Goal: Contribute content: Contribute content

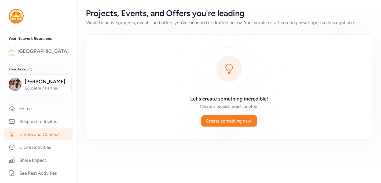
click at [14, 50] on img at bounding box center [12, 51] width 6 height 12
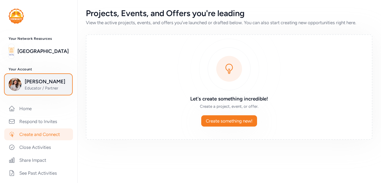
click at [28, 88] on span "Educator / Partner" at bounding box center [46, 87] width 43 height 5
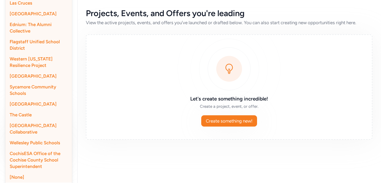
scroll to position [173, 0]
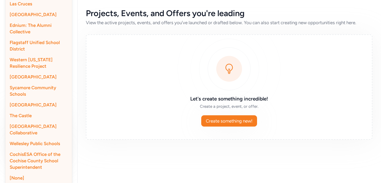
click at [23, 118] on span "The Castle" at bounding box center [21, 115] width 22 height 5
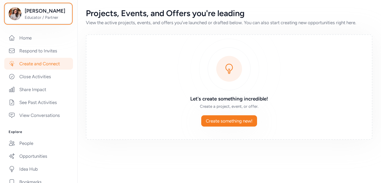
scroll to position [0, 0]
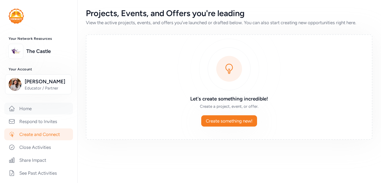
click at [32, 108] on link "Home" at bounding box center [38, 108] width 69 height 12
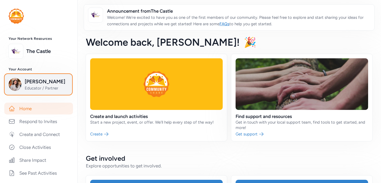
click at [37, 89] on span "Educator / Partner" at bounding box center [46, 87] width 43 height 5
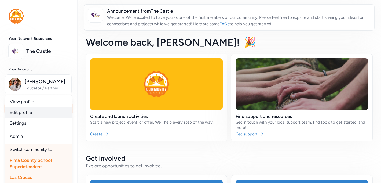
click at [35, 110] on link "Edit profile" at bounding box center [38, 112] width 67 height 11
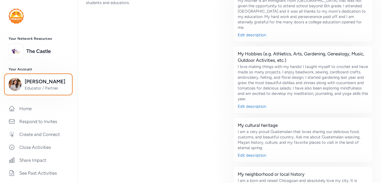
scroll to position [317, 0]
click at [333, 51] on div "My Hobbies (e.g. Athletics, Arts, Gardening, Genealogy, Music, Outdoor Activiti…" at bounding box center [303, 57] width 130 height 13
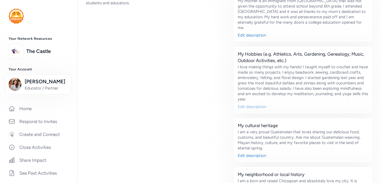
click at [260, 104] on div "Edit description" at bounding box center [303, 106] width 130 height 5
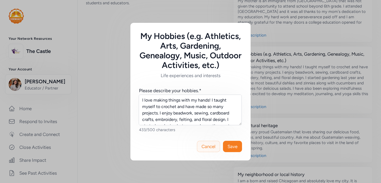
click at [207, 145] on span "Cancel" at bounding box center [208, 146] width 14 height 6
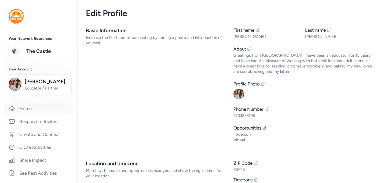
click at [29, 107] on link "Home" at bounding box center [38, 108] width 69 height 12
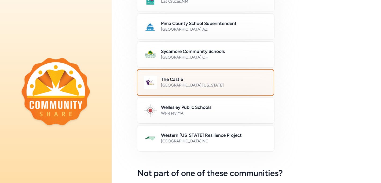
scroll to position [274, 0]
click at [237, 87] on div "Putnam County , Indiana" at bounding box center [214, 84] width 106 height 5
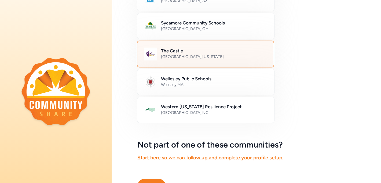
scroll to position [330, 0]
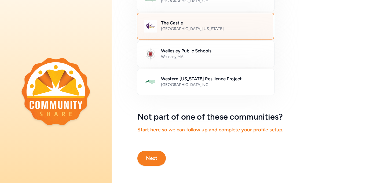
click at [149, 160] on button "Next" at bounding box center [151, 157] width 28 height 15
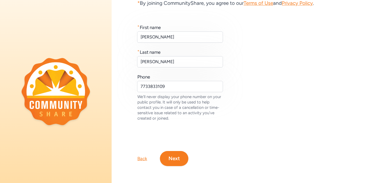
scroll to position [54, 0]
click at [172, 160] on button "Next" at bounding box center [174, 157] width 28 height 15
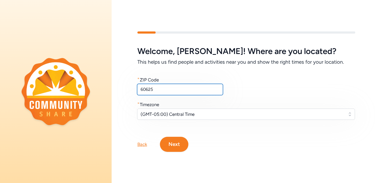
click at [159, 90] on input "60625" at bounding box center [180, 89] width 86 height 11
type input "60618"
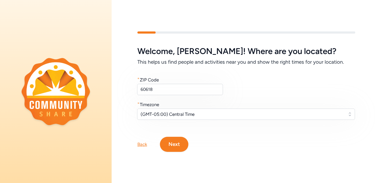
click at [173, 145] on button "Next" at bounding box center [174, 143] width 28 height 15
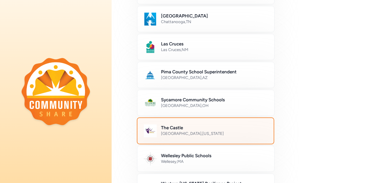
scroll to position [226, 0]
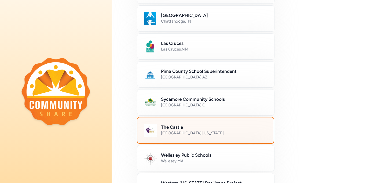
click at [190, 129] on h2 "The Castle" at bounding box center [214, 127] width 106 height 6
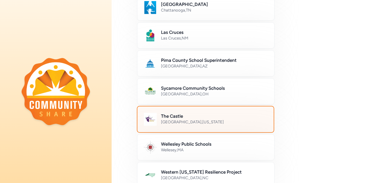
scroll to position [241, 0]
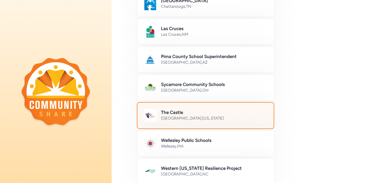
click at [195, 118] on div "Putnam County , Indiana" at bounding box center [214, 117] width 106 height 5
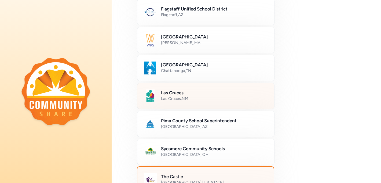
scroll to position [191, 0]
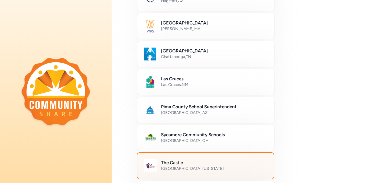
click at [201, 162] on h2 "The Castle" at bounding box center [214, 162] width 106 height 6
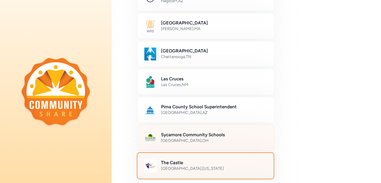
click at [202, 135] on h2 "Sycamore Community Schools" at bounding box center [214, 134] width 107 height 6
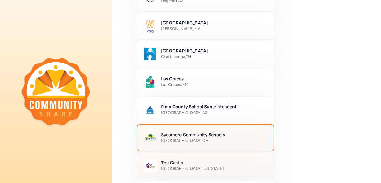
click at [243, 158] on div "The [GEOGRAPHIC_DATA] , [US_STATE]" at bounding box center [205, 165] width 137 height 26
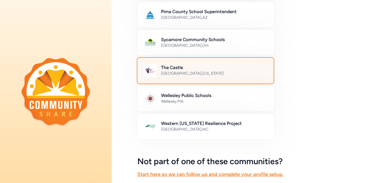
scroll to position [330, 0]
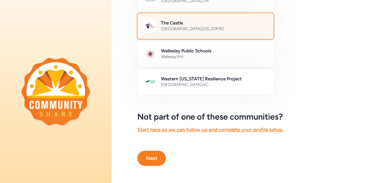
click at [153, 161] on button "Next" at bounding box center [151, 157] width 28 height 15
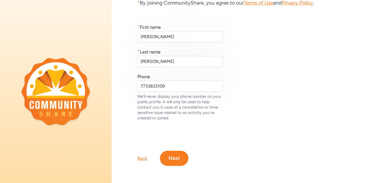
scroll to position [54, 0]
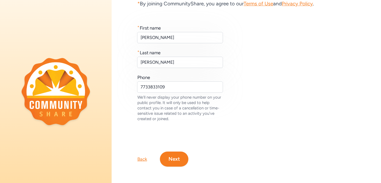
click at [177, 157] on button "Next" at bounding box center [174, 158] width 28 height 15
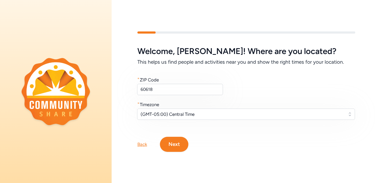
click at [170, 144] on button "Next" at bounding box center [174, 143] width 28 height 15
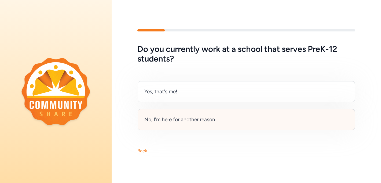
click at [182, 122] on div "No, I'm here for another reason" at bounding box center [179, 120] width 71 height 8
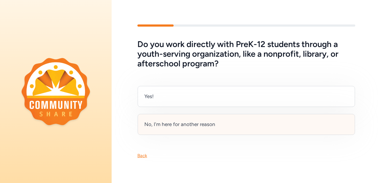
click at [213, 126] on div "No, I'm here for another reason" at bounding box center [179, 124] width 71 height 8
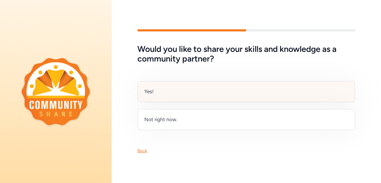
click at [183, 88] on div "Yes!" at bounding box center [246, 91] width 217 height 21
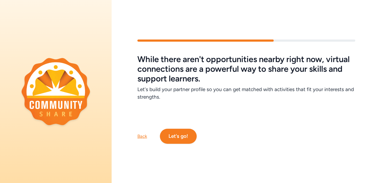
click at [176, 138] on button "Let's go!" at bounding box center [178, 135] width 37 height 15
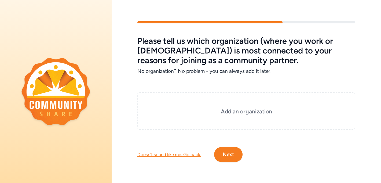
click at [229, 155] on button "Next" at bounding box center [228, 154] width 28 height 15
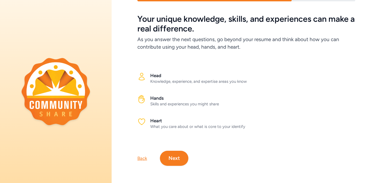
scroll to position [18, 0]
click at [179, 158] on button "Next" at bounding box center [174, 158] width 28 height 15
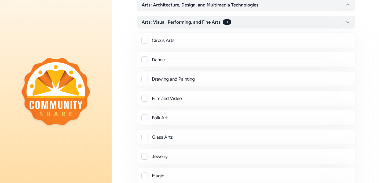
scroll to position [116, 0]
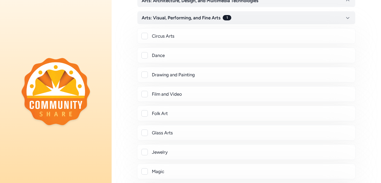
click at [143, 55] on div at bounding box center [144, 55] width 6 height 6
checkbox input "true"
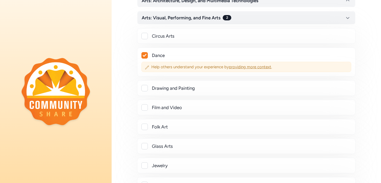
click at [254, 67] on span "providing more context" at bounding box center [250, 66] width 42 height 5
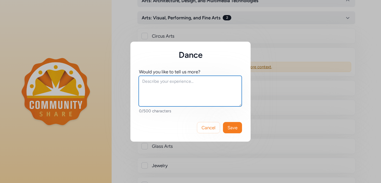
click at [202, 84] on textarea at bounding box center [190, 91] width 103 height 31
type textarea "I love Latin dancing, specifically salsa."
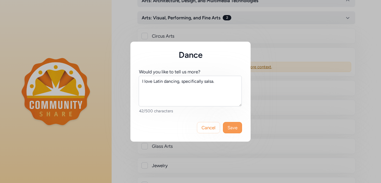
click at [232, 127] on span "Save" at bounding box center [232, 127] width 10 height 6
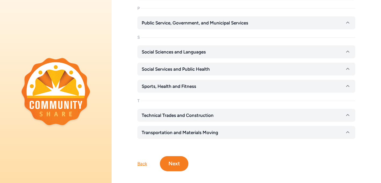
scroll to position [1419, 0]
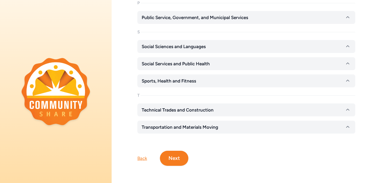
click at [169, 158] on button "Next" at bounding box center [174, 157] width 28 height 15
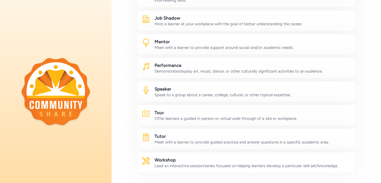
scroll to position [293, 0]
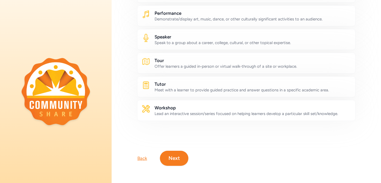
click at [175, 156] on button "Next" at bounding box center [174, 157] width 28 height 15
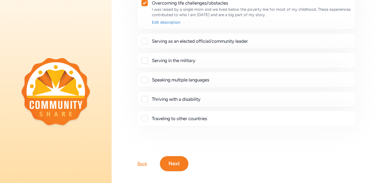
scroll to position [241, 0]
click at [180, 157] on button "Next" at bounding box center [174, 163] width 28 height 15
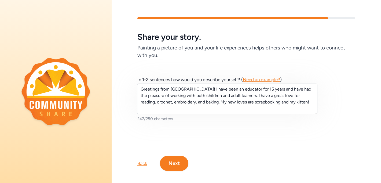
click at [181, 162] on button "Next" at bounding box center [174, 163] width 28 height 15
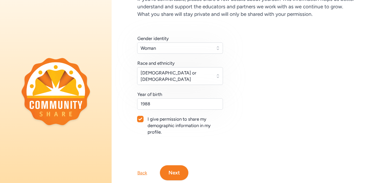
scroll to position [57, 0]
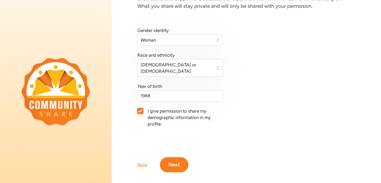
click at [171, 159] on button "Next" at bounding box center [174, 164] width 28 height 15
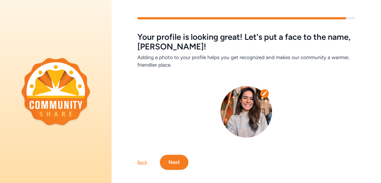
scroll to position [4, 0]
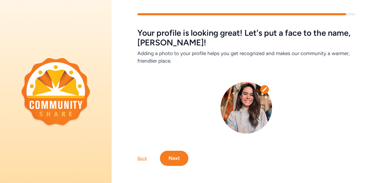
click at [179, 161] on button "Next" at bounding box center [174, 157] width 28 height 15
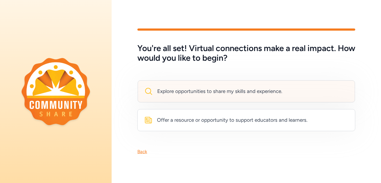
click at [219, 88] on div "Explore opportunities to share my skills and experience." at bounding box center [219, 91] width 125 height 8
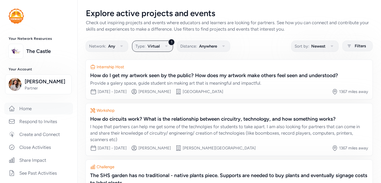
click at [49, 104] on link "Home" at bounding box center [38, 108] width 69 height 12
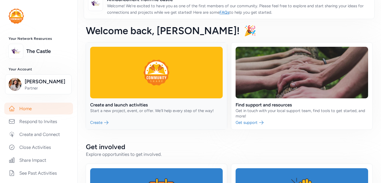
scroll to position [2, 0]
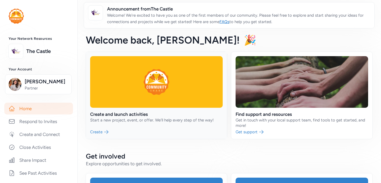
click at [165, 93] on link at bounding box center [156, 95] width 141 height 87
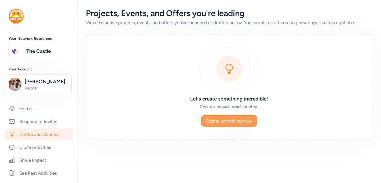
click at [237, 122] on span "Create something new!" at bounding box center [229, 120] width 47 height 6
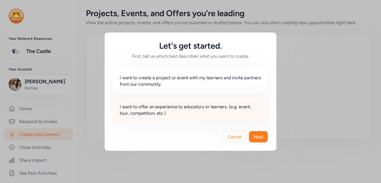
click at [191, 108] on span "I want to offer an experience to educators or learners. (e.g. event, tour, comp…" at bounding box center [191, 109] width 142 height 13
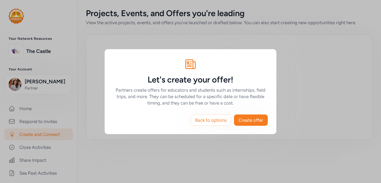
click at [176, 105] on h6 "Partners create offers for educators and students such as internships, field tr…" at bounding box center [190, 96] width 154 height 19
click at [250, 122] on span "Create offer" at bounding box center [250, 120] width 25 height 6
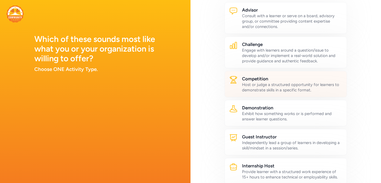
scroll to position [50, 0]
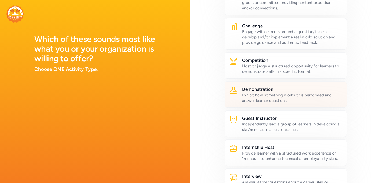
click at [260, 91] on h2 "Demonstration" at bounding box center [292, 89] width 100 height 6
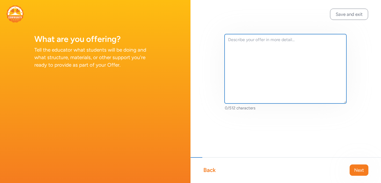
click at [260, 91] on textarea at bounding box center [285, 68] width 122 height 69
type textarea "I can do cool chemistry projects."
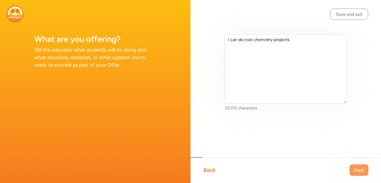
click at [359, 170] on span "Next" at bounding box center [359, 170] width 10 height 6
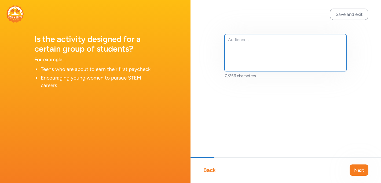
click at [258, 59] on textarea at bounding box center [285, 52] width 122 height 37
type textarea "Great for high schoolers preparing for the AP test."
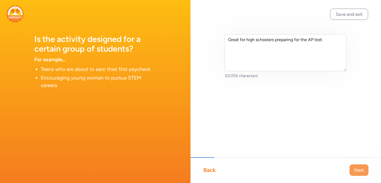
click at [353, 171] on button "Next" at bounding box center [358, 169] width 19 height 11
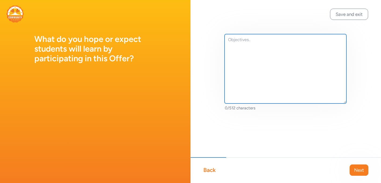
click at [275, 83] on textarea at bounding box center [285, 68] width 122 height 69
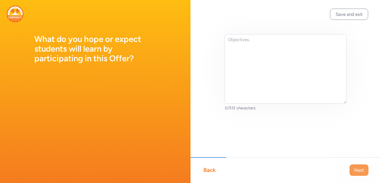
click at [362, 173] on span "Next" at bounding box center [359, 170] width 10 height 6
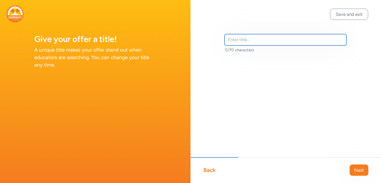
click at [284, 42] on input "text" at bounding box center [285, 39] width 122 height 11
type input "Chemistry Projects"
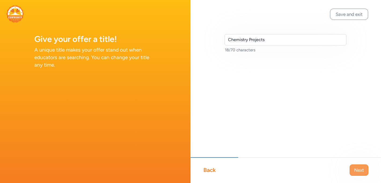
click at [361, 169] on span "Next" at bounding box center [359, 170] width 10 height 6
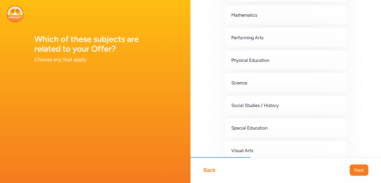
scroll to position [161, 0]
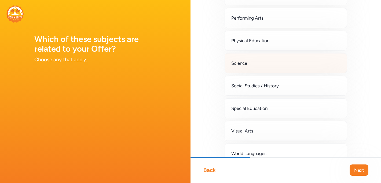
click at [305, 69] on div "Science" at bounding box center [285, 63] width 122 height 20
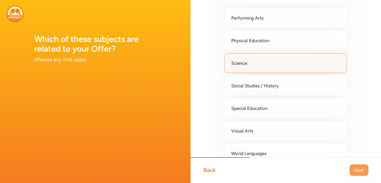
click at [356, 169] on span "Next" at bounding box center [359, 170] width 10 height 6
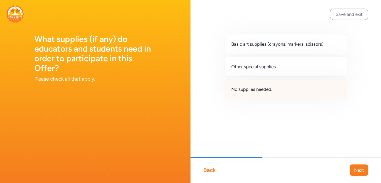
click at [284, 83] on div "No supplies needed." at bounding box center [285, 89] width 122 height 20
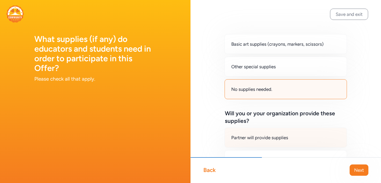
scroll to position [38, 0]
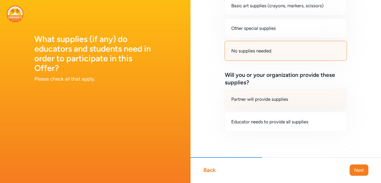
click at [297, 101] on div "Partner will provide supplies" at bounding box center [285, 99] width 122 height 20
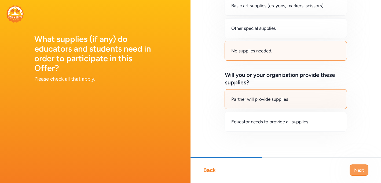
click at [362, 168] on span "Next" at bounding box center [359, 170] width 10 height 6
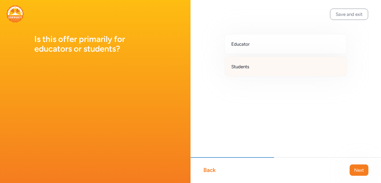
click at [272, 67] on div "Students" at bounding box center [285, 67] width 122 height 20
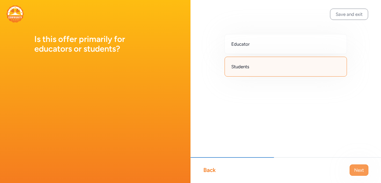
click at [359, 168] on span "Next" at bounding box center [359, 170] width 10 height 6
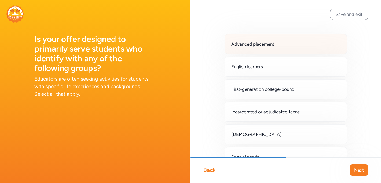
click at [274, 42] on span "Advanced placement" at bounding box center [252, 44] width 43 height 6
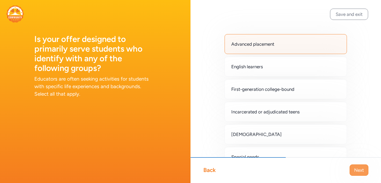
click at [356, 168] on span "Next" at bounding box center [359, 170] width 10 height 6
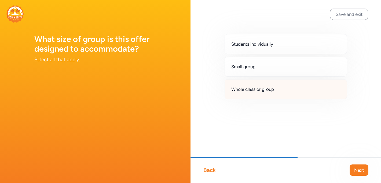
click at [277, 84] on div "Whole class or group" at bounding box center [285, 89] width 122 height 20
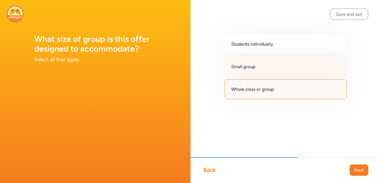
click at [256, 67] on div "Small group" at bounding box center [285, 67] width 122 height 20
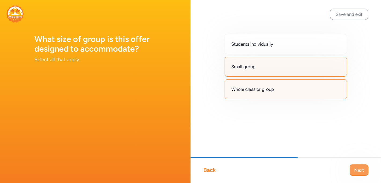
click at [361, 170] on span "Next" at bounding box center [359, 170] width 10 height 6
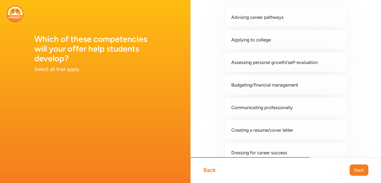
scroll to position [24, 0]
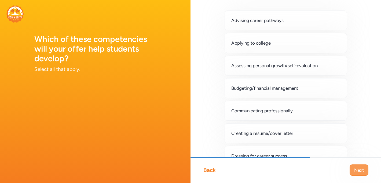
click at [359, 172] on span "Next" at bounding box center [359, 170] width 10 height 6
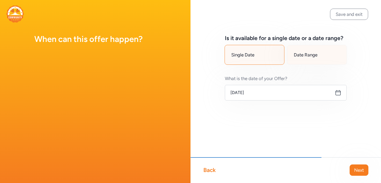
click at [302, 55] on span "Date Range" at bounding box center [306, 54] width 24 height 6
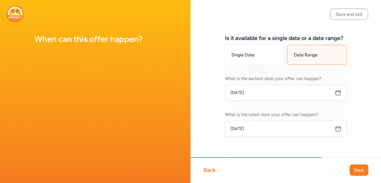
click at [337, 129] on icon at bounding box center [338, 128] width 6 height 6
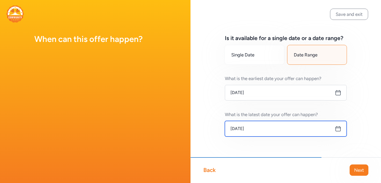
click at [306, 130] on input "[DATE]" at bounding box center [286, 129] width 122 height 16
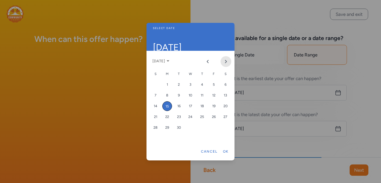
click at [227, 60] on icon "Next month" at bounding box center [226, 61] width 4 height 4
click at [212, 106] on div "19" at bounding box center [214, 106] width 10 height 10
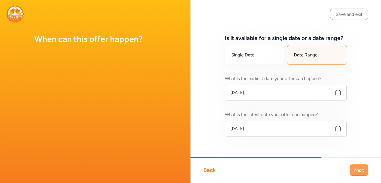
click at [355, 167] on span "Next" at bounding box center [359, 170] width 10 height 6
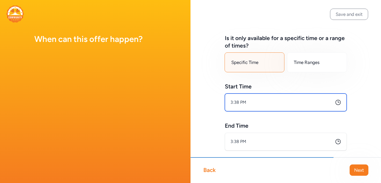
click at [283, 103] on input "3:38 PM" at bounding box center [286, 102] width 122 height 18
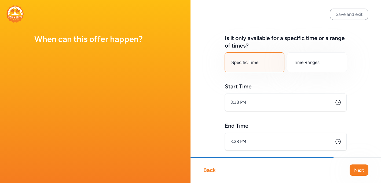
click at [283, 103] on body "When can this offer happen? Save and exit Back Next Is it only available for a …" at bounding box center [190, 91] width 381 height 183
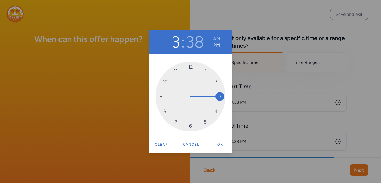
click at [283, 103] on div "3 : 38 AM PM 12 1 2 3 4 5 6 7 8 9 10 11 Clear Cancel Ok" at bounding box center [190, 91] width 381 height 183
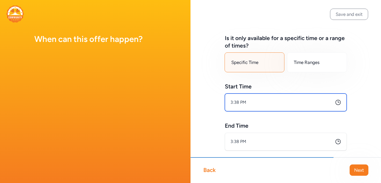
click at [240, 99] on input "3:38 PM" at bounding box center [286, 102] width 122 height 18
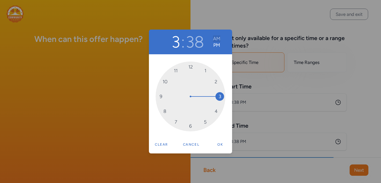
click at [214, 40] on button "AM" at bounding box center [216, 38] width 7 height 6
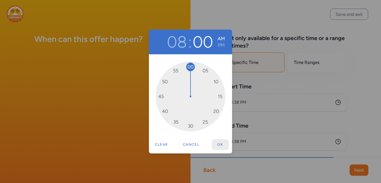
click at [219, 142] on button "Ok" at bounding box center [220, 144] width 17 height 11
type input "8:00 AM"
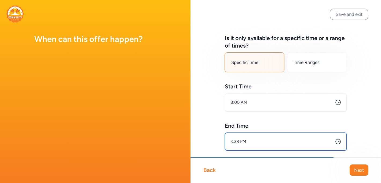
click at [250, 139] on input "3:38 PM" at bounding box center [286, 141] width 122 height 18
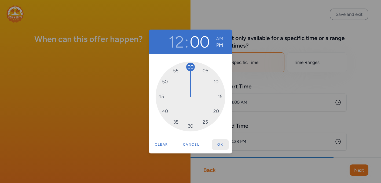
click at [222, 143] on button "Ok" at bounding box center [220, 144] width 17 height 11
type input "12:00 PM"
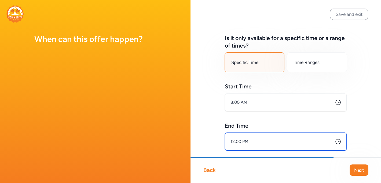
scroll to position [19, 0]
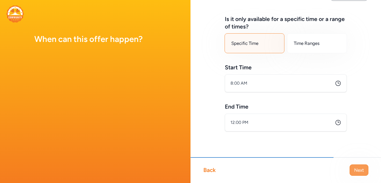
click at [361, 170] on span "Next" at bounding box center [359, 170] width 10 height 6
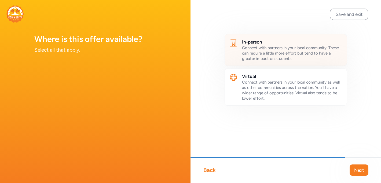
click at [289, 49] on span "Connect with partners in your local community. These can require a little more …" at bounding box center [290, 53] width 97 height 16
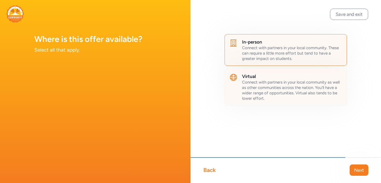
click at [281, 81] on span "Connect with partners in your local community as well as other communities acro…" at bounding box center [291, 90] width 98 height 21
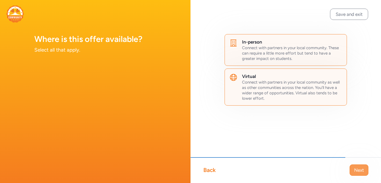
click at [355, 167] on span "Next" at bounding box center [359, 170] width 10 height 6
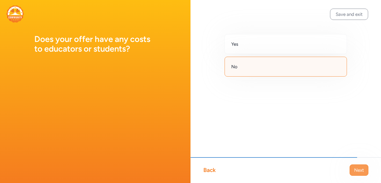
click at [362, 167] on span "Next" at bounding box center [359, 170] width 10 height 6
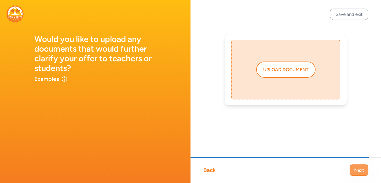
click at [358, 173] on button "Next" at bounding box center [358, 169] width 19 height 11
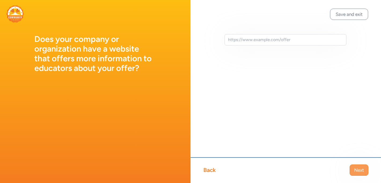
click at [361, 171] on span "Next" at bounding box center [359, 170] width 10 height 6
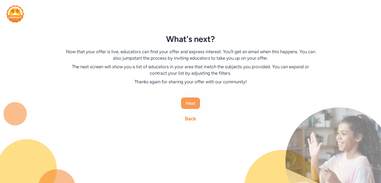
click at [189, 100] on span "Next" at bounding box center [191, 103] width 10 height 6
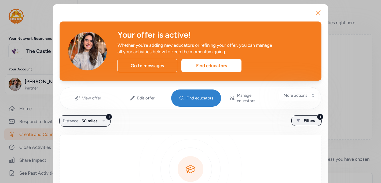
click at [318, 11] on icon "button" at bounding box center [318, 13] width 9 height 9
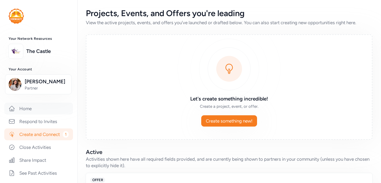
click at [26, 111] on link "Home" at bounding box center [38, 108] width 69 height 12
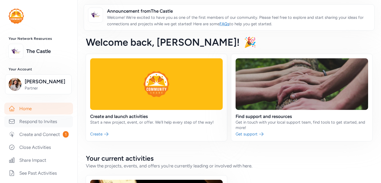
click at [32, 121] on link "Respond to Invites" at bounding box center [38, 121] width 69 height 12
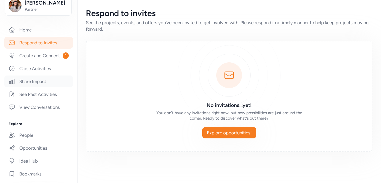
scroll to position [82, 0]
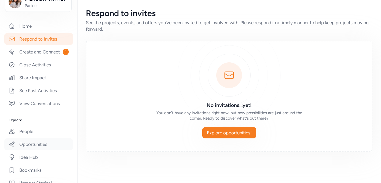
click at [31, 145] on link "Opportunities" at bounding box center [38, 144] width 69 height 12
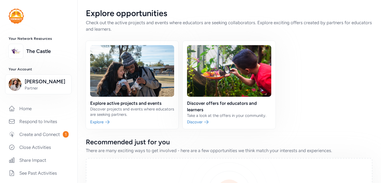
click at [249, 68] on link at bounding box center [229, 85] width 93 height 88
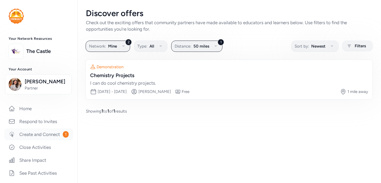
scroll to position [10, 0]
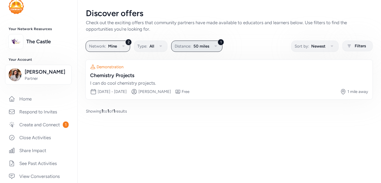
click at [198, 46] on span "50 miles" at bounding box center [201, 46] width 16 height 6
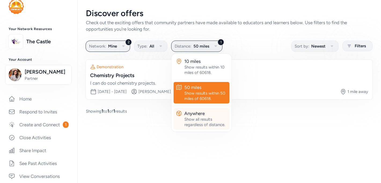
click at [199, 119] on div "Show all results regardless of distance." at bounding box center [205, 121] width 43 height 11
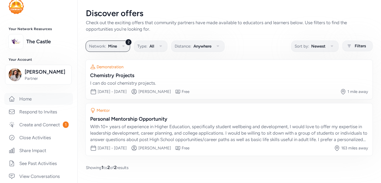
click at [34, 99] on link "Home" at bounding box center [38, 99] width 69 height 12
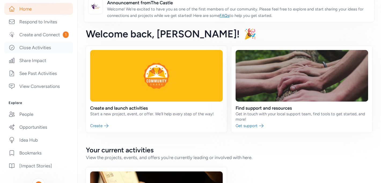
scroll to position [105, 0]
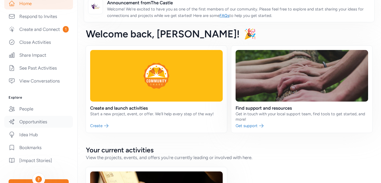
click at [22, 121] on link "Opportunities" at bounding box center [38, 122] width 69 height 12
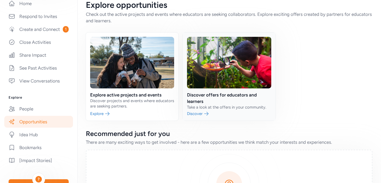
click at [226, 95] on link at bounding box center [229, 76] width 93 height 88
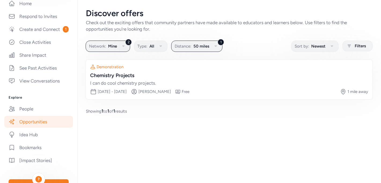
click at [17, 123] on link "Opportunities" at bounding box center [38, 122] width 69 height 12
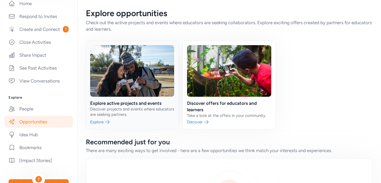
click at [128, 109] on link at bounding box center [132, 85] width 93 height 88
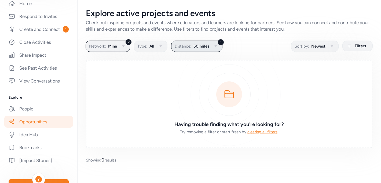
click at [211, 49] on button "1 Distance: 50 miles" at bounding box center [196, 45] width 51 height 11
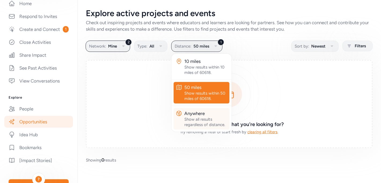
click at [202, 114] on div "Anywhere" at bounding box center [205, 113] width 43 height 6
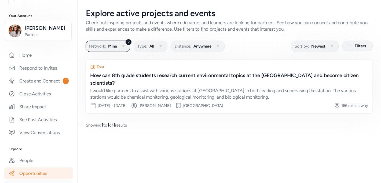
scroll to position [52, 0]
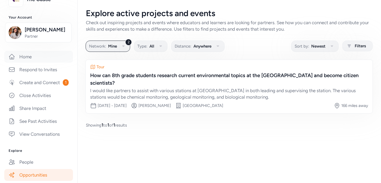
click at [32, 55] on link "Home" at bounding box center [38, 57] width 69 height 12
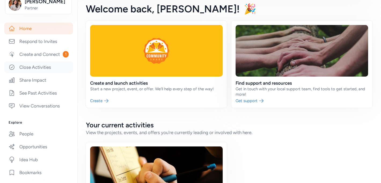
scroll to position [80, 0]
click at [41, 132] on link "People" at bounding box center [38, 133] width 69 height 12
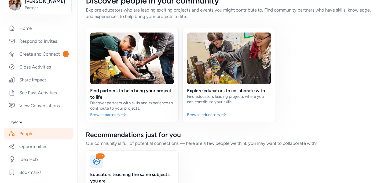
scroll to position [12, 0]
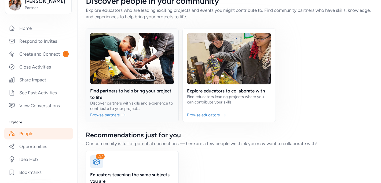
click at [152, 95] on link at bounding box center [132, 74] width 93 height 93
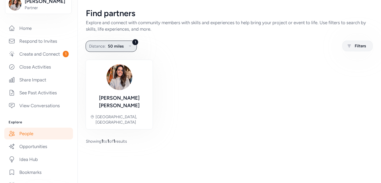
click at [127, 46] on icon "button" at bounding box center [130, 46] width 6 height 6
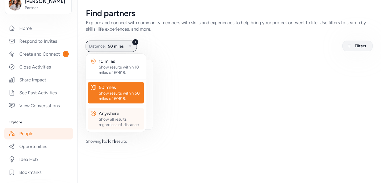
click at [125, 118] on div "Show all results regardless of distance." at bounding box center [120, 121] width 43 height 11
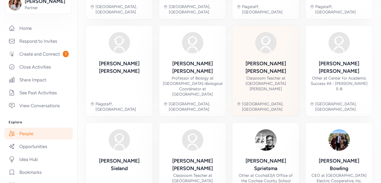
scroll to position [195, 0]
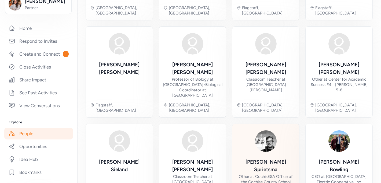
click at [260, 173] on div "Other at CochisESA Office of the Cochise County School Superintendent" at bounding box center [266, 181] width 58 height 16
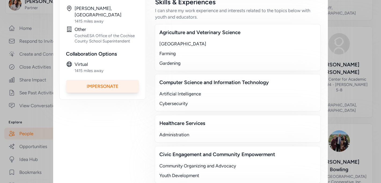
scroll to position [122, 0]
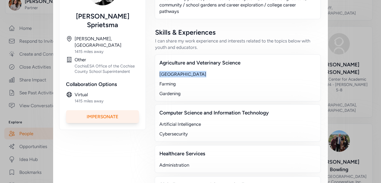
drag, startPoint x: 160, startPoint y: 74, endPoint x: 202, endPoint y: 72, distance: 42.7
click at [202, 72] on div "Community Gardens" at bounding box center [237, 74] width 157 height 6
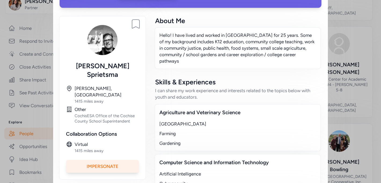
scroll to position [0, 0]
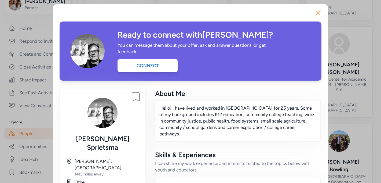
click at [316, 14] on icon "button" at bounding box center [318, 13] width 9 height 9
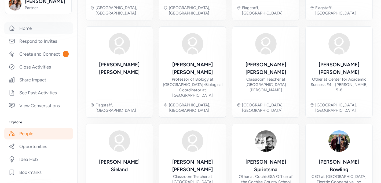
click at [44, 29] on link "Home" at bounding box center [38, 28] width 69 height 12
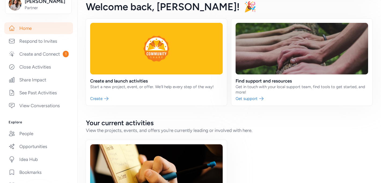
scroll to position [34, 0]
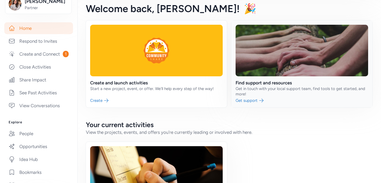
click at [254, 100] on link at bounding box center [301, 63] width 141 height 87
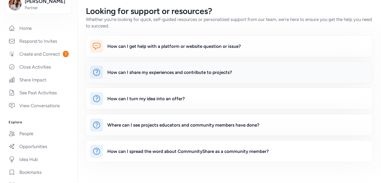
click at [140, 73] on div "How can I share my experiences and contribute to projects?" at bounding box center [169, 72] width 125 height 6
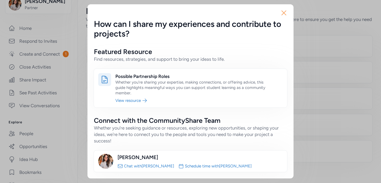
click at [284, 12] on icon "button" at bounding box center [284, 13] width 4 height 4
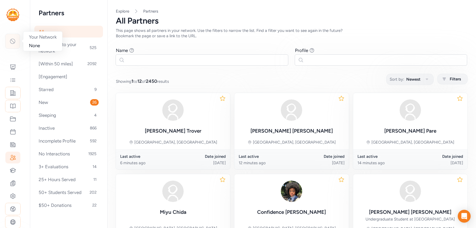
click at [12, 42] on icon at bounding box center [12, 41] width 6 height 6
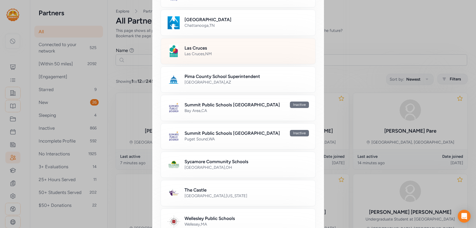
scroll to position [294, 0]
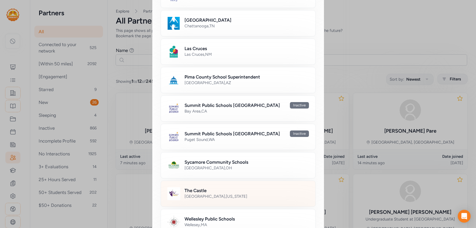
click at [192, 189] on h2 "The Castle" at bounding box center [195, 190] width 22 height 6
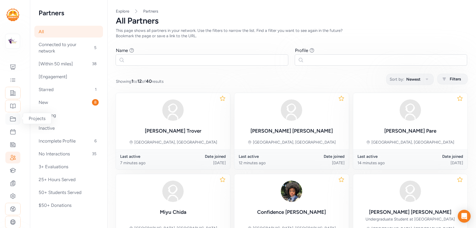
click at [12, 122] on div at bounding box center [12, 119] width 15 height 12
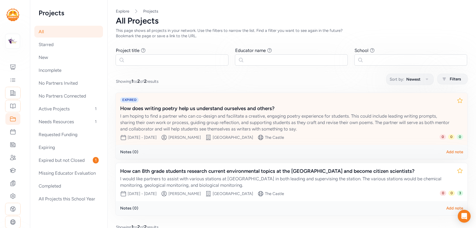
scroll to position [3, 0]
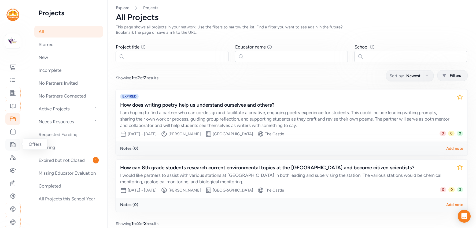
click at [13, 143] on icon at bounding box center [13, 145] width 6 height 6
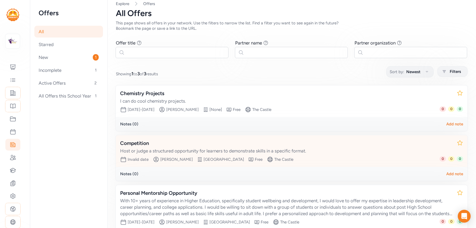
scroll to position [46, 0]
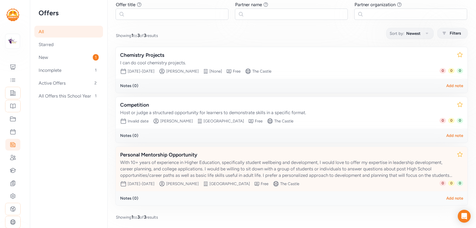
click at [272, 161] on div "With 10+ years of experience in Higher Education, specifically student wellbein…" at bounding box center [286, 168] width 332 height 19
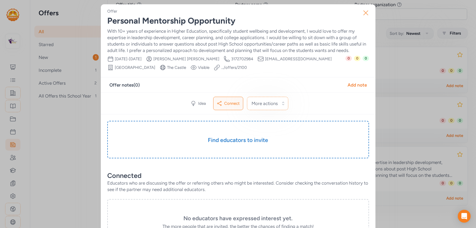
click at [366, 14] on icon "button" at bounding box center [365, 13] width 9 height 9
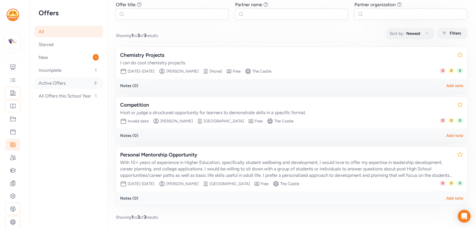
click at [52, 81] on div "Active Offers 2" at bounding box center [68, 83] width 69 height 12
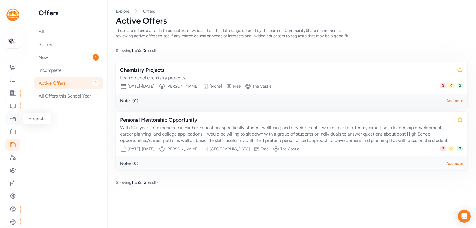
click at [14, 118] on icon at bounding box center [12, 119] width 5 height 5
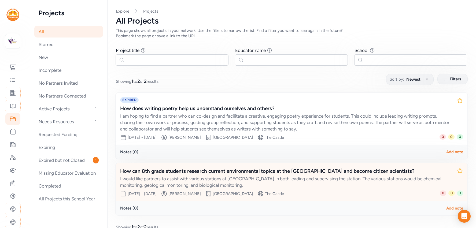
click at [190, 170] on div "How can 8th grade students research current environmental topics at the [GEOGRA…" at bounding box center [286, 172] width 332 height 8
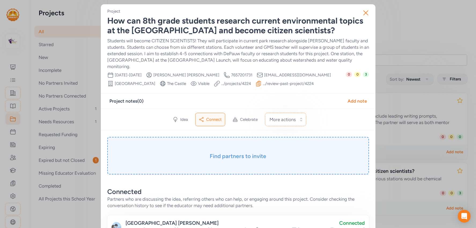
click at [222, 143] on div "Find partners to invite" at bounding box center [238, 156] width 262 height 38
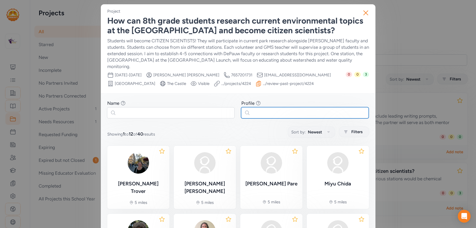
click at [276, 107] on input "text" at bounding box center [305, 112] width 128 height 11
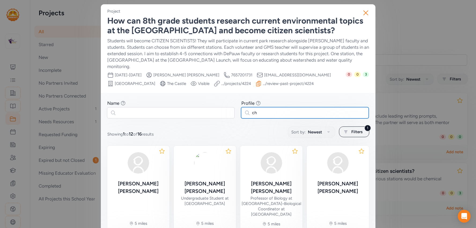
type input "c"
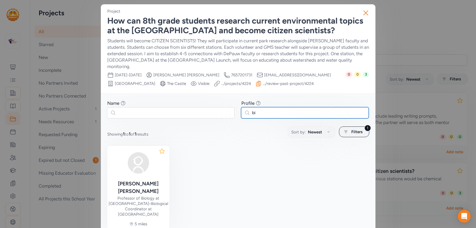
type input "b"
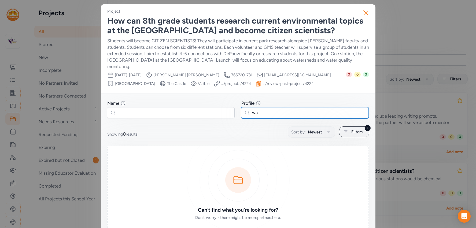
type input "w"
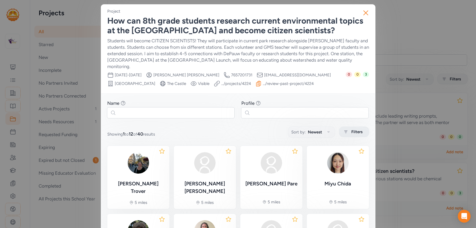
click at [359, 129] on span "Filters" at bounding box center [356, 132] width 11 height 6
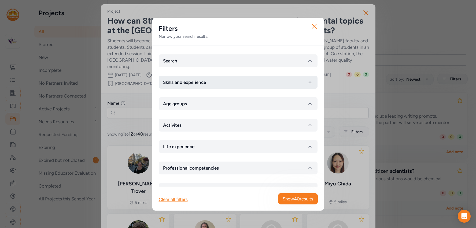
click at [269, 84] on button "Skills and experience" at bounding box center [238, 82] width 159 height 13
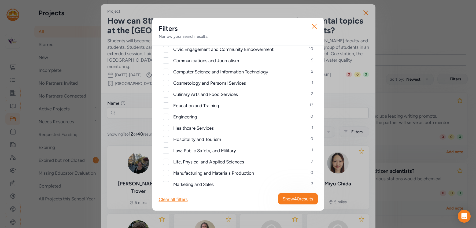
scroll to position [94, 0]
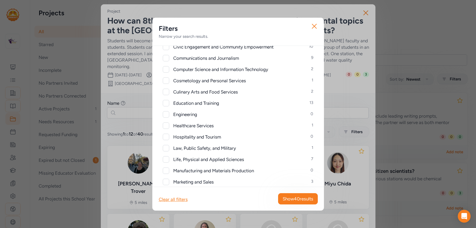
click at [167, 115] on div at bounding box center [166, 114] width 6 height 6
checkbox input "true"
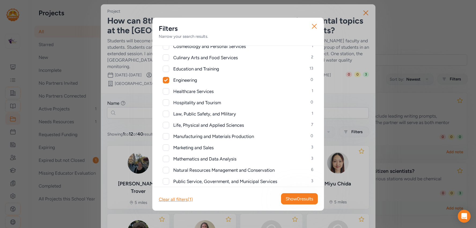
scroll to position [128, 0]
click at [168, 149] on div at bounding box center [166, 148] width 6 height 6
checkbox input "true"
click at [167, 183] on div at bounding box center [166, 182] width 6 height 6
checkbox input "true"
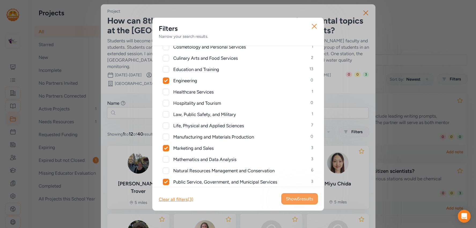
click at [286, 198] on span "Show 6 results" at bounding box center [299, 199] width 27 height 6
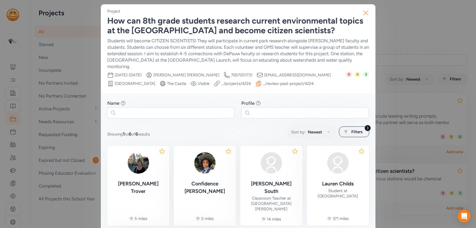
click at [365, 12] on icon "button" at bounding box center [366, 13] width 4 height 4
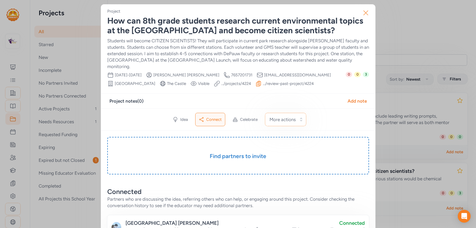
click at [365, 12] on icon "button" at bounding box center [365, 13] width 9 height 9
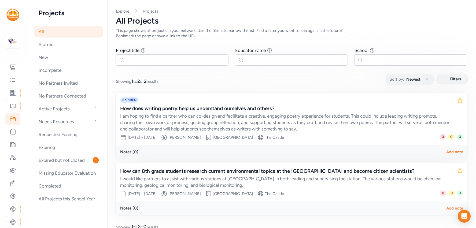
click at [256, 85] on div "Page All Explore Projects All Projects This page shows all projects in your net…" at bounding box center [291, 119] width 369 height 239
click at [226, 79] on div "Showing 1 to 2 of 2 results Sort by: Newest Filters" at bounding box center [292, 79] width 352 height 10
